Goal: Task Accomplishment & Management: Complete application form

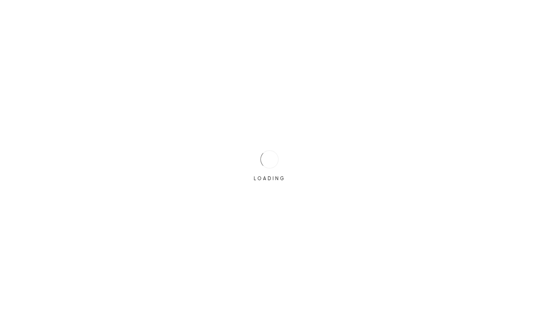
click at [243, 156] on div "LOADING" at bounding box center [269, 166] width 539 height 332
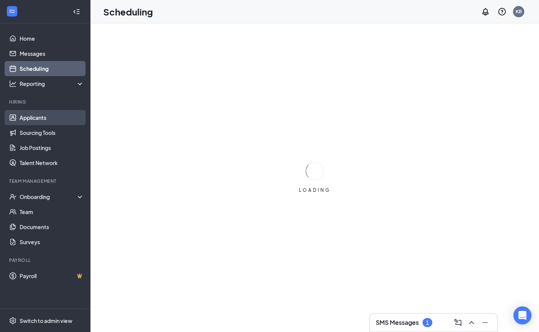
click at [39, 118] on link "Applicants" at bounding box center [52, 117] width 64 height 15
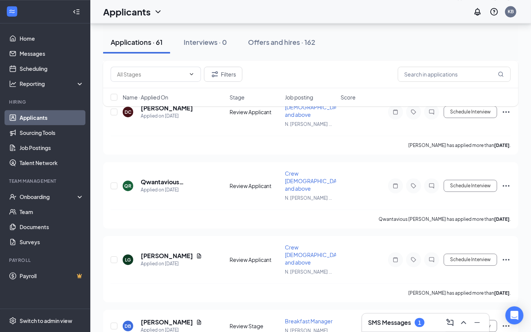
scroll to position [1614, 0]
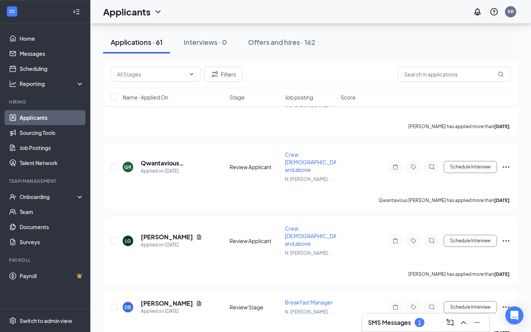
click at [417, 319] on div "1" at bounding box center [420, 322] width 10 height 9
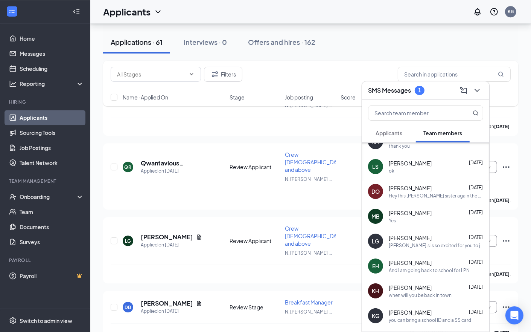
scroll to position [1633, 0]
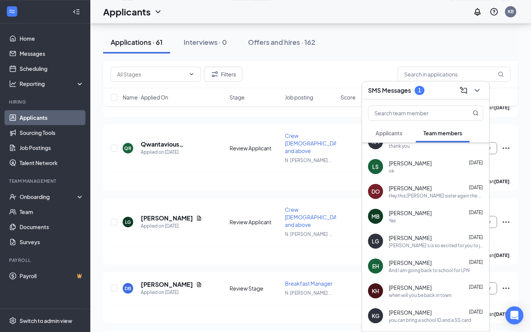
click at [365, 285] on div "KH [PERSON_NAME] [DATE] when will you be back in town" at bounding box center [425, 290] width 127 height 25
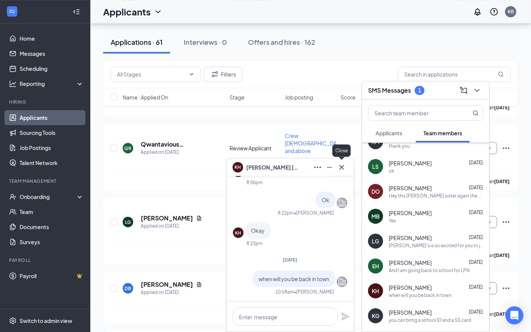
click at [342, 166] on icon "Cross" at bounding box center [342, 167] width 5 height 5
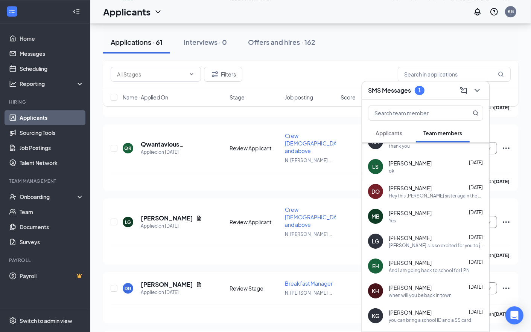
click at [432, 81] on div "SMS Messages 1" at bounding box center [425, 90] width 127 height 18
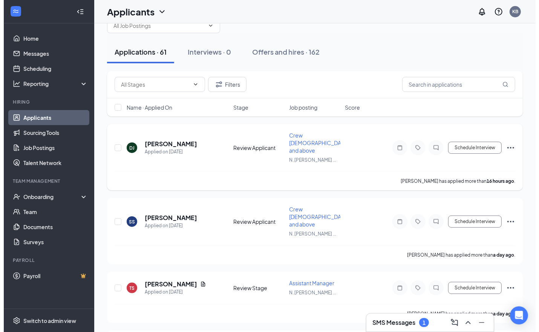
scroll to position [47, 0]
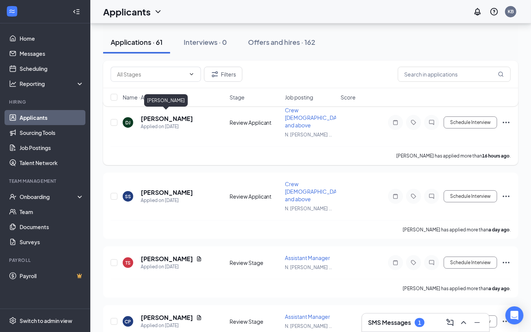
click at [176, 117] on h5 "[PERSON_NAME]" at bounding box center [167, 118] width 52 height 8
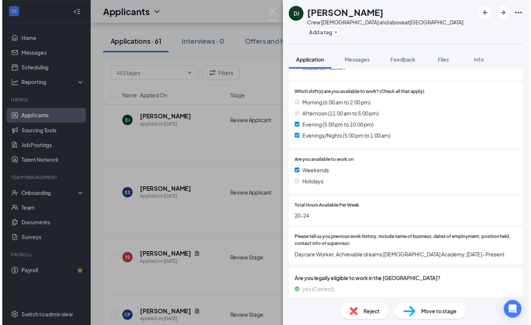
scroll to position [219, 0]
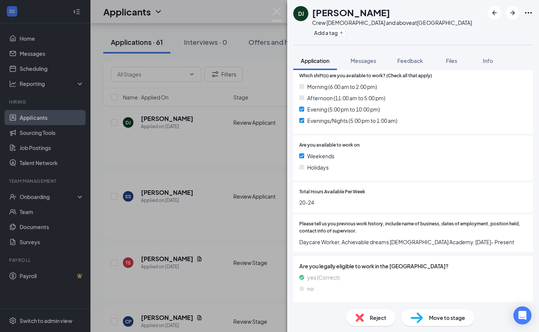
click at [253, 209] on div "DJ [PERSON_NAME] Crew [DEMOGRAPHIC_DATA] and above at [GEOGRAPHIC_DATA] Add a t…" at bounding box center [269, 166] width 539 height 332
click at [236, 153] on div "DJ [PERSON_NAME] Crew [DEMOGRAPHIC_DATA] and above at [GEOGRAPHIC_DATA] Add a t…" at bounding box center [269, 166] width 539 height 332
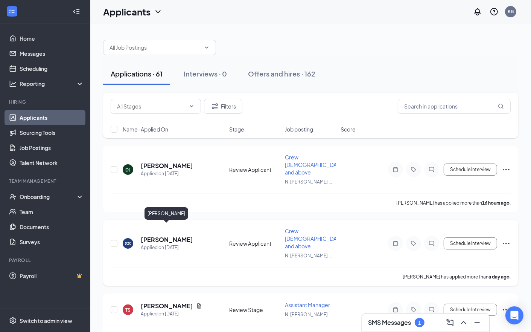
click at [161, 235] on h5 "[PERSON_NAME]" at bounding box center [167, 239] width 52 height 8
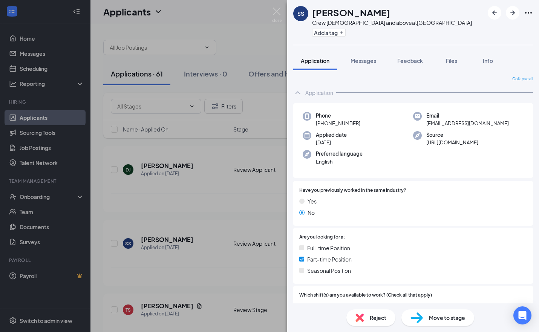
click at [287, 108] on div "SS [PERSON_NAME] Crew [DEMOGRAPHIC_DATA] and above at [GEOGRAPHIC_DATA] Add a t…" at bounding box center [269, 166] width 539 height 332
click at [292, 74] on div "Collapse all Application Phone [PHONE_NUMBER] Email [EMAIL_ADDRESS][DOMAIN_NAME…" at bounding box center [413, 186] width 252 height 233
click at [281, 46] on div "SS [PERSON_NAME] Crew [DEMOGRAPHIC_DATA] and above at [GEOGRAPHIC_DATA] Add a t…" at bounding box center [269, 166] width 539 height 332
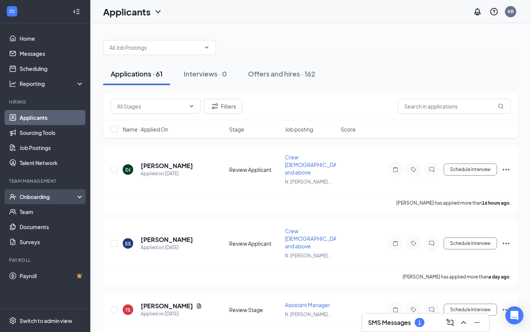
click at [31, 195] on div "Onboarding" at bounding box center [49, 197] width 58 height 8
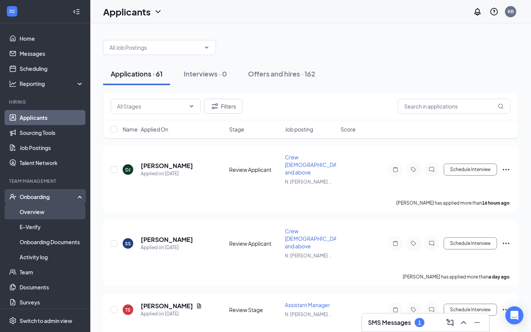
click at [35, 209] on link "Overview" at bounding box center [52, 211] width 64 height 15
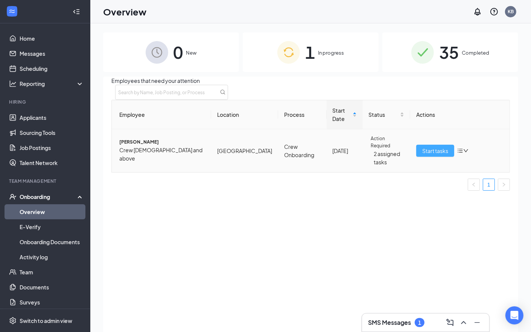
click at [441, 155] on span "Start tasks" at bounding box center [436, 151] width 26 height 8
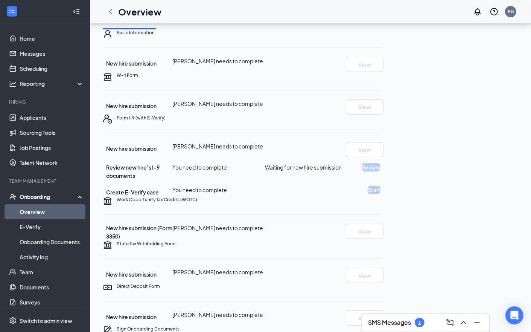
scroll to position [73, 0]
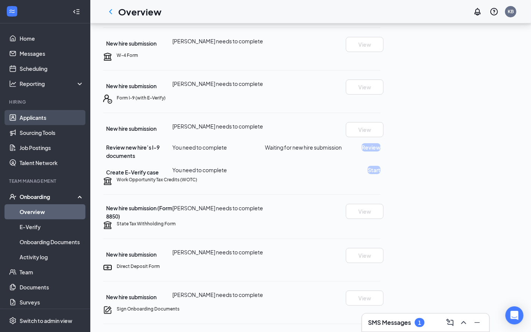
click at [27, 115] on link "Applicants" at bounding box center [52, 117] width 64 height 15
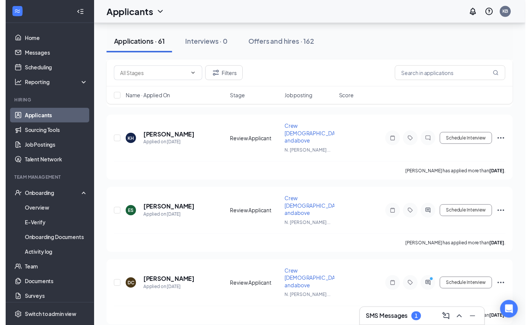
scroll to position [403, 0]
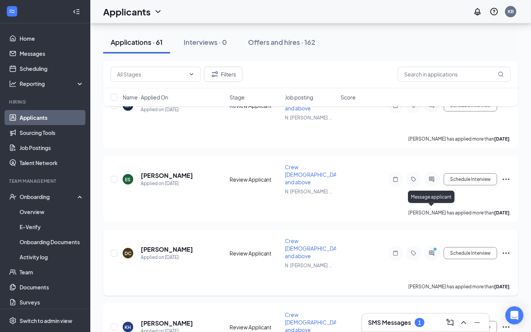
click at [433, 247] on icon "PrimaryDot" at bounding box center [436, 250] width 9 height 6
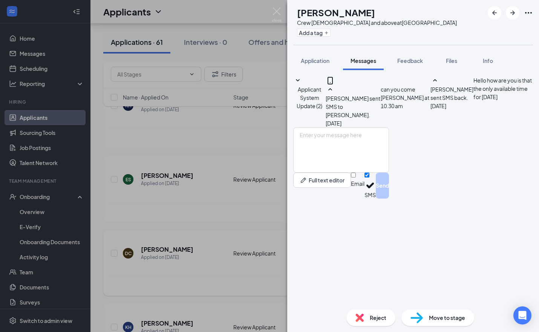
click at [214, 227] on div "DC [PERSON_NAME] Crew [DEMOGRAPHIC_DATA] and above at [GEOGRAPHIC_DATA] Add a t…" at bounding box center [269, 166] width 539 height 332
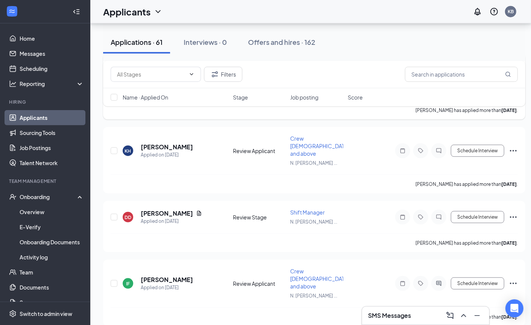
scroll to position [588, 0]
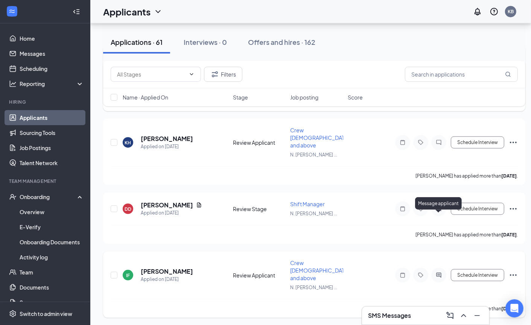
click at [440, 272] on icon "ActiveChat" at bounding box center [439, 275] width 9 height 6
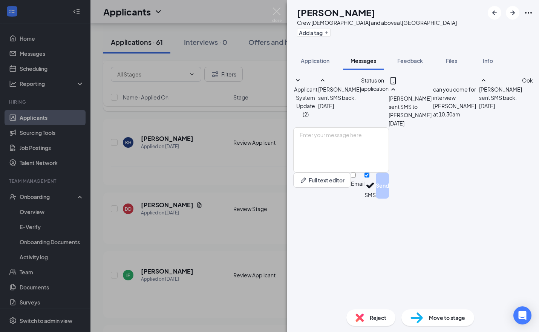
click at [265, 77] on div "IF [PERSON_NAME] Crew [DEMOGRAPHIC_DATA] and above at [GEOGRAPHIC_DATA] Add a t…" at bounding box center [269, 166] width 539 height 332
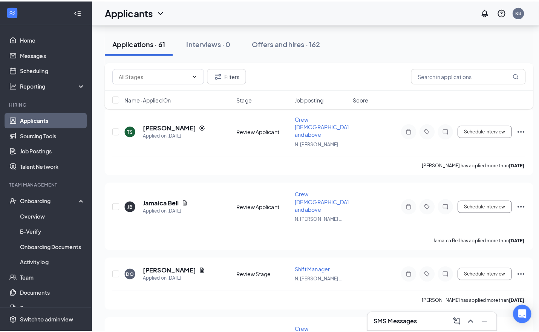
scroll to position [813, 0]
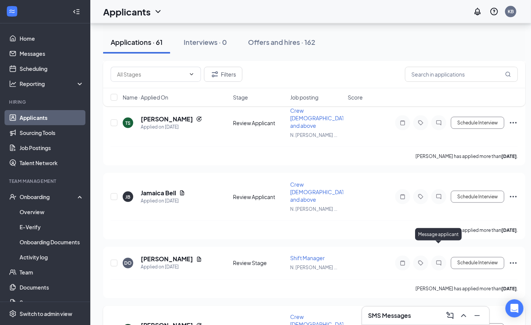
click at [437, 322] on div at bounding box center [439, 329] width 15 height 15
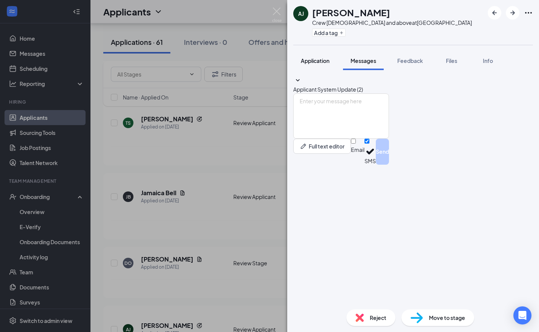
click at [310, 62] on span "Application" at bounding box center [315, 60] width 29 height 7
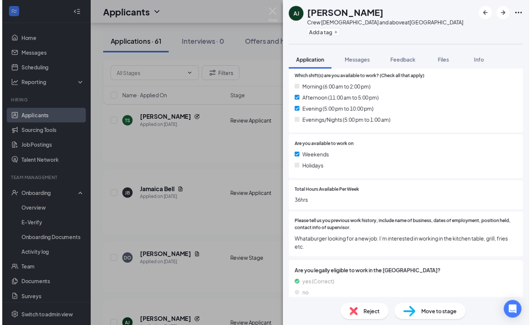
scroll to position [249, 0]
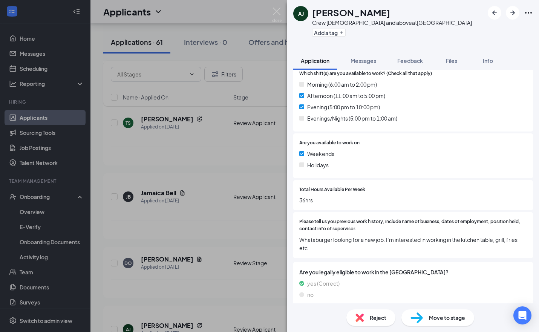
click at [208, 255] on div "[PERSON_NAME] Crew [DEMOGRAPHIC_DATA] and above at [GEOGRAPHIC_DATA] Add a tag …" at bounding box center [269, 166] width 539 height 332
click at [239, 206] on div "[PERSON_NAME] Crew [DEMOGRAPHIC_DATA] and above at [GEOGRAPHIC_DATA] Add a tag …" at bounding box center [269, 166] width 539 height 332
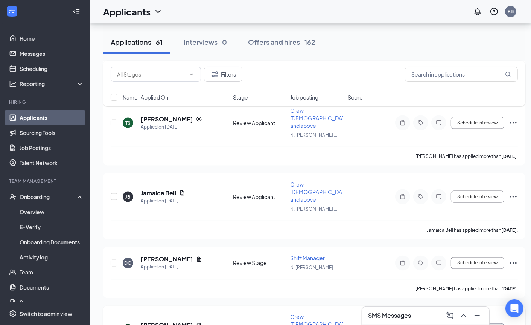
click at [469, 323] on button "Schedule Interview" at bounding box center [477, 329] width 53 height 12
radio input "true"
radio input "false"
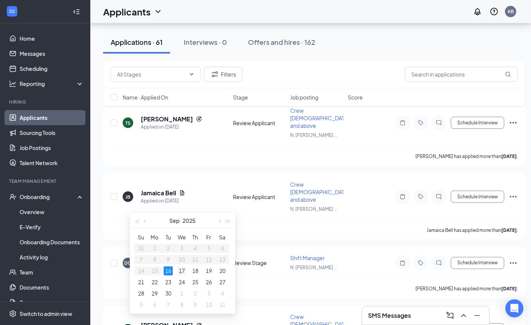
type input "[DATE]"
click at [180, 271] on div "17" at bounding box center [181, 270] width 9 height 9
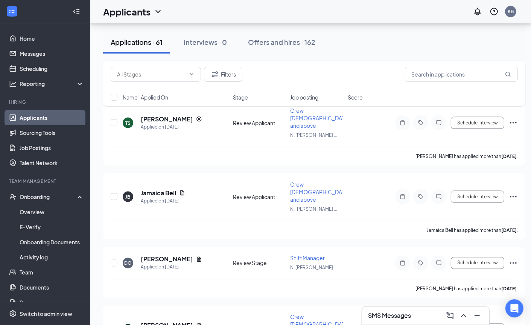
type input "08:00 AM"
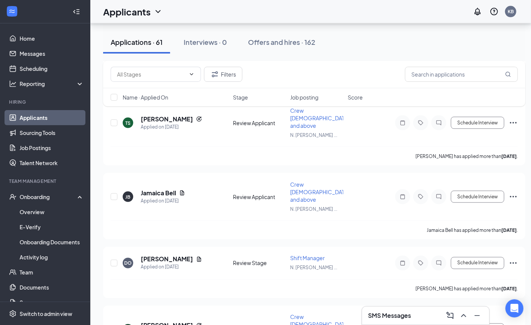
scroll to position [546, 0]
type input "08:15 AM"
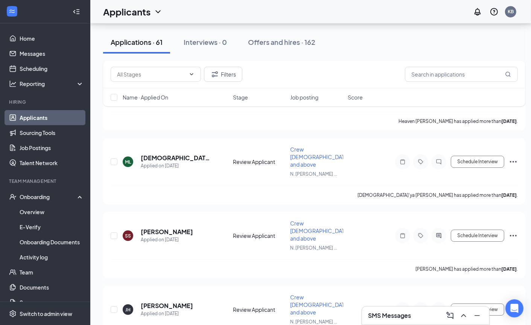
scroll to position [1850, 0]
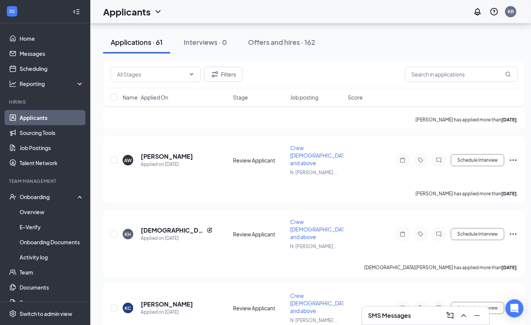
click at [33, 118] on link "Applicants" at bounding box center [52, 117] width 64 height 15
click at [208, 44] on div "Interviews · 0" at bounding box center [205, 41] width 43 height 9
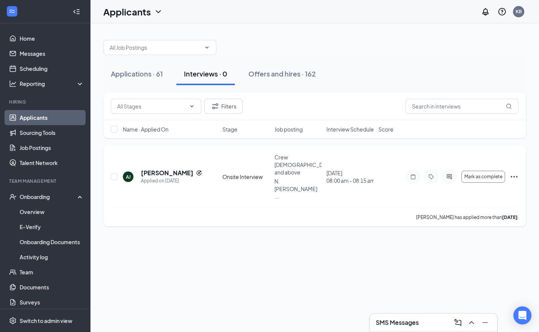
click at [517, 172] on icon "Ellipses" at bounding box center [513, 176] width 9 height 9
click at [407, 78] on div "Applications · 61 Interviews · 0 Offers and hires · 162" at bounding box center [314, 74] width 423 height 23
click at [512, 172] on icon "Ellipses" at bounding box center [513, 176] width 9 height 9
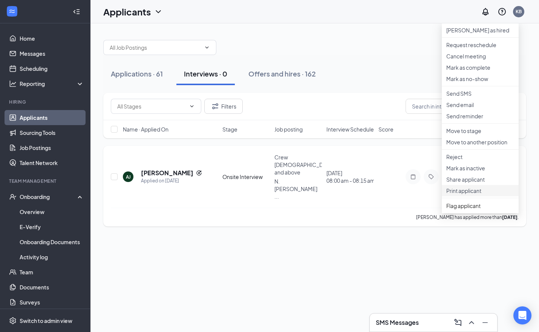
click at [480, 194] on p "Print applicant" at bounding box center [480, 191] width 68 height 8
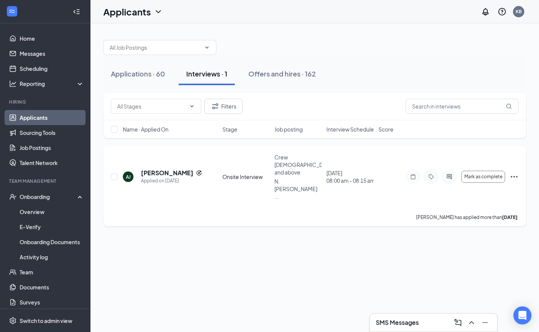
click at [515, 172] on icon "Ellipses" at bounding box center [513, 176] width 9 height 9
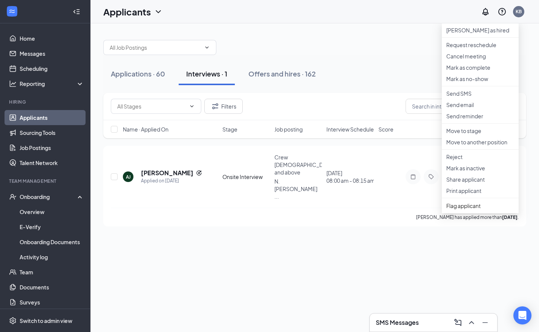
click at [378, 225] on div "Applications · 60 Interviews · 1 Offers and hires · 162 Filters Name · Applied …" at bounding box center [314, 177] width 448 height 308
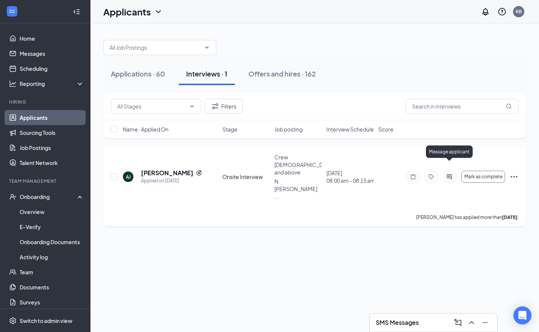
click at [447, 174] on icon "ActiveChat" at bounding box center [448, 176] width 5 height 5
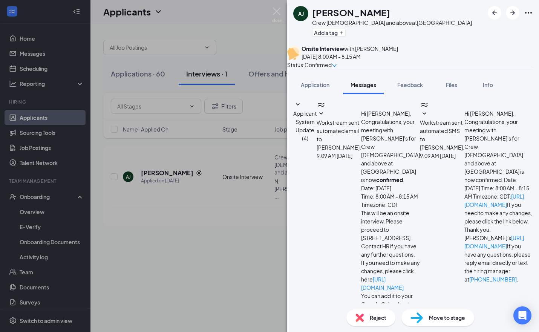
type textarea "can you come [DATE] at 8:15 am for interview"
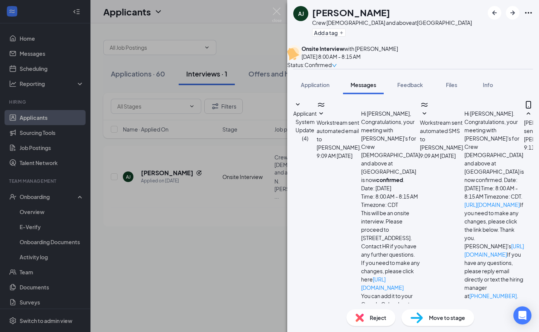
scroll to position [23, 0]
click at [528, 14] on icon "Ellipses" at bounding box center [527, 12] width 9 height 9
click at [482, 29] on link "View full application" at bounding box center [470, 25] width 49 height 8
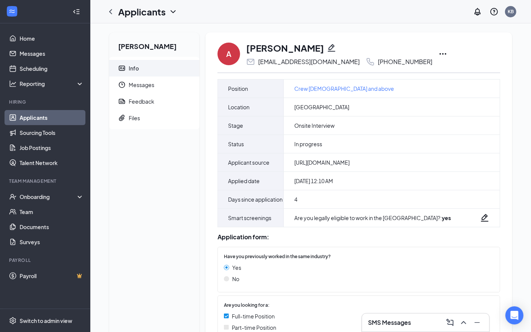
click at [439, 55] on icon "Ellipses" at bounding box center [443, 53] width 9 height 9
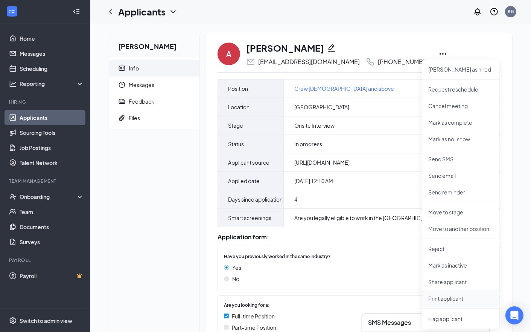
click at [443, 299] on p "Print applicant" at bounding box center [461, 299] width 65 height 8
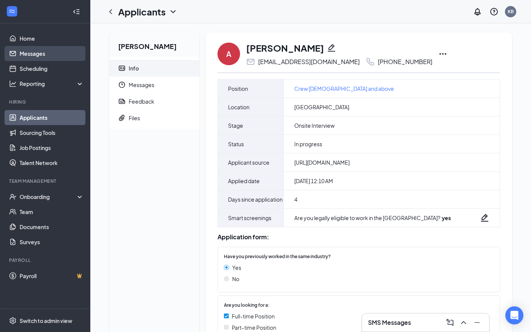
click at [40, 53] on link "Messages" at bounding box center [52, 53] width 64 height 15
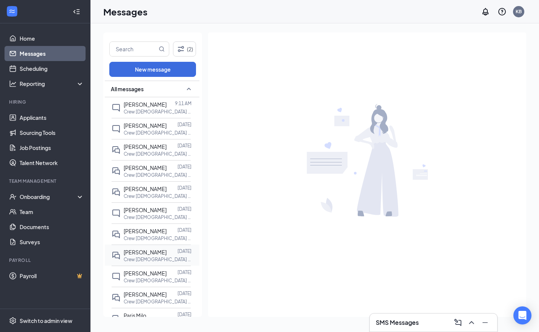
click at [141, 253] on span "Traveka Dixon" at bounding box center [145, 252] width 43 height 7
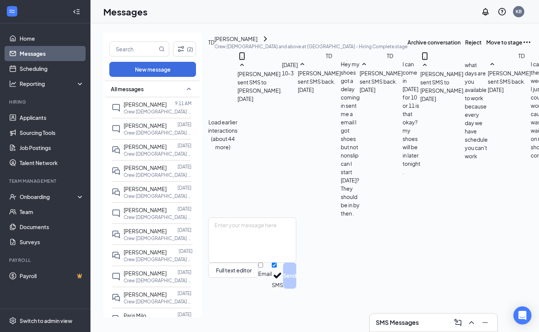
scroll to position [304, 0]
click at [31, 53] on link "Messages" at bounding box center [52, 53] width 64 height 15
